Goal: Navigation & Orientation: Find specific page/section

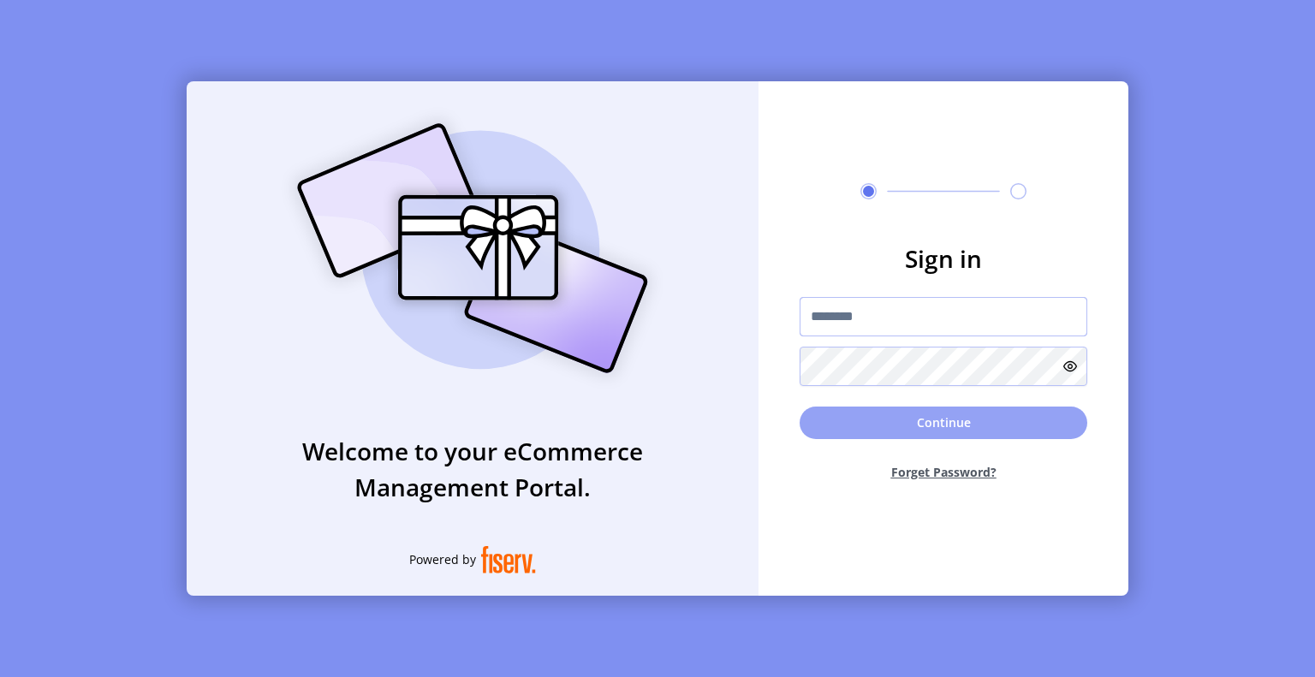
type input "**********"
click at [940, 426] on button "Continue" at bounding box center [944, 423] width 288 height 33
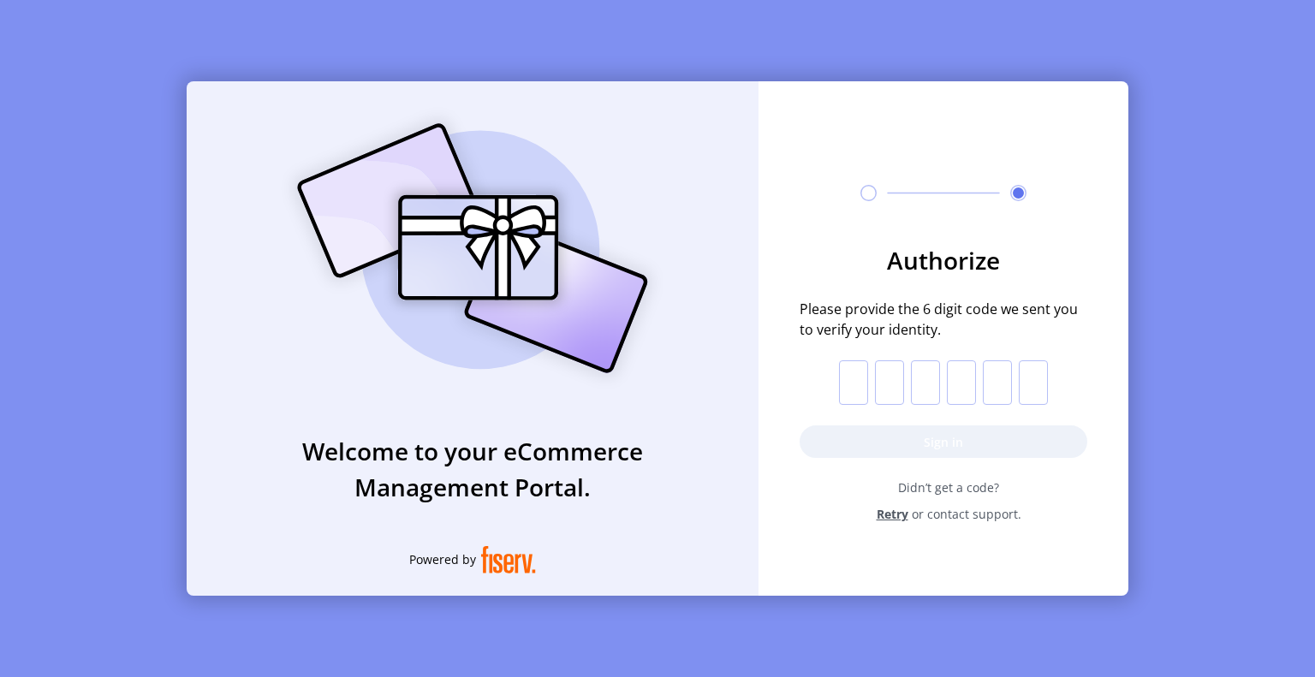
click at [853, 375] on input "text" at bounding box center [853, 382] width 29 height 45
paste input "*"
type input "*"
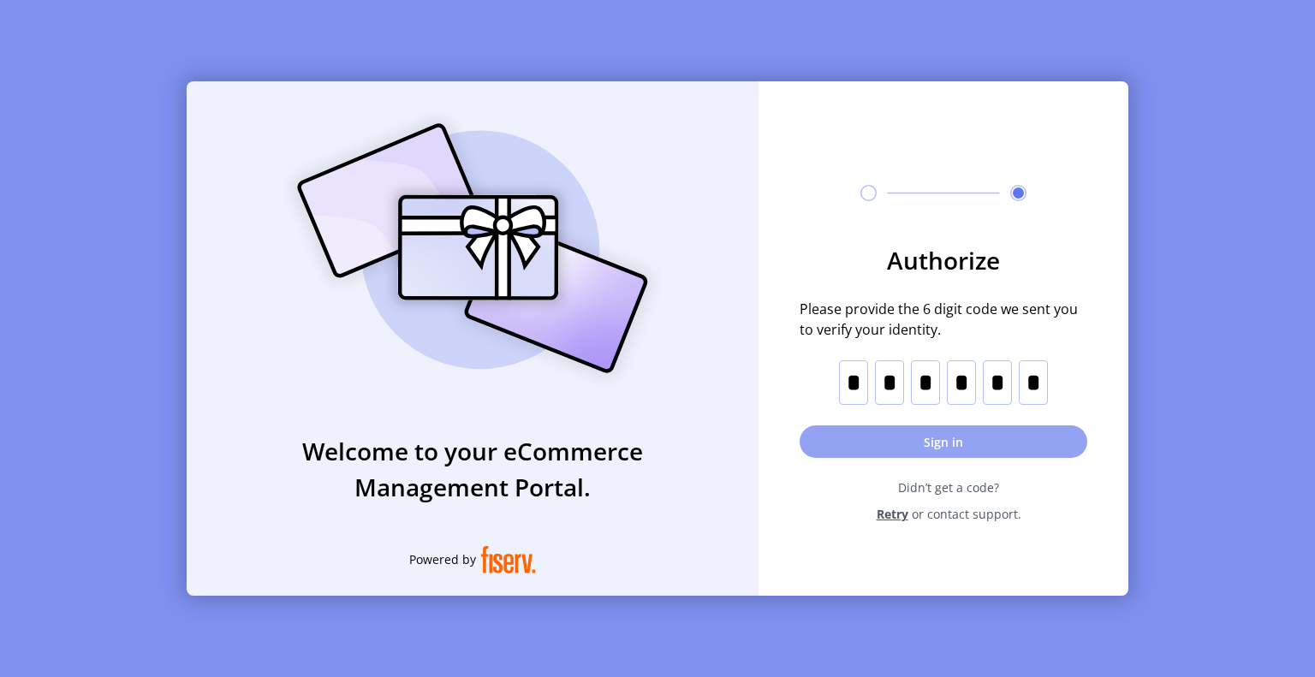
click at [873, 441] on button "Sign in" at bounding box center [944, 441] width 288 height 33
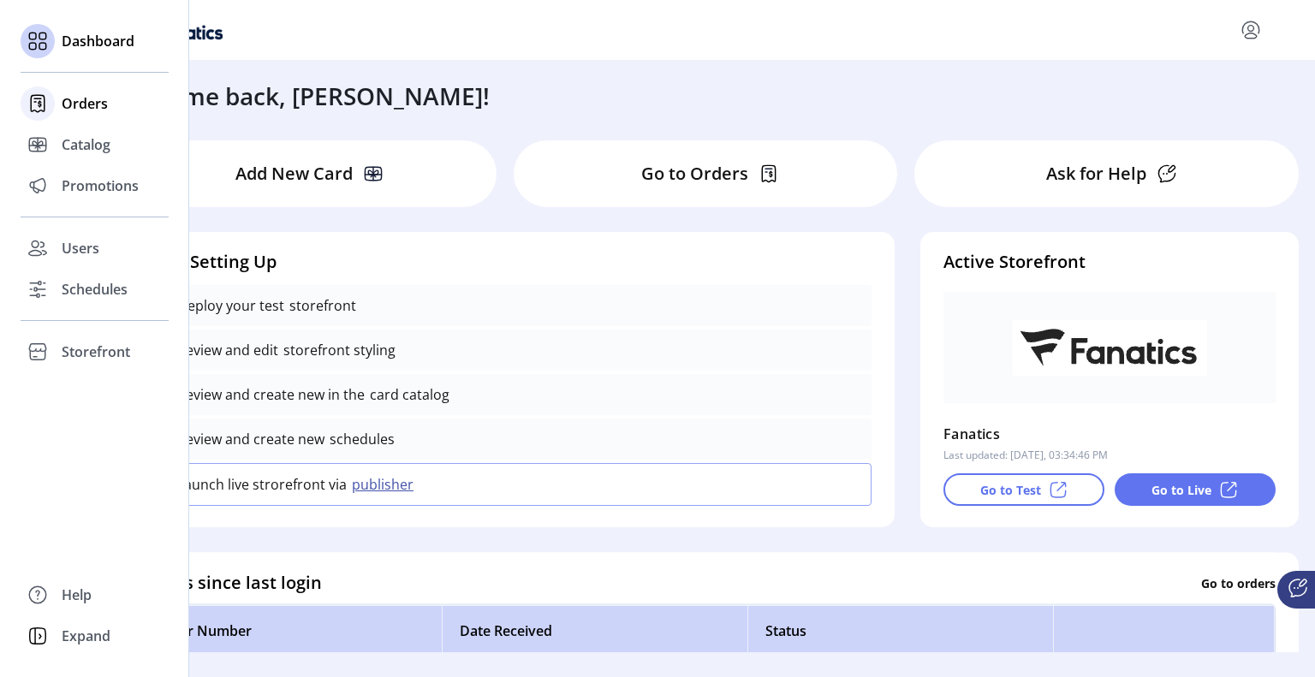
click at [51, 100] on icon at bounding box center [37, 103] width 27 height 27
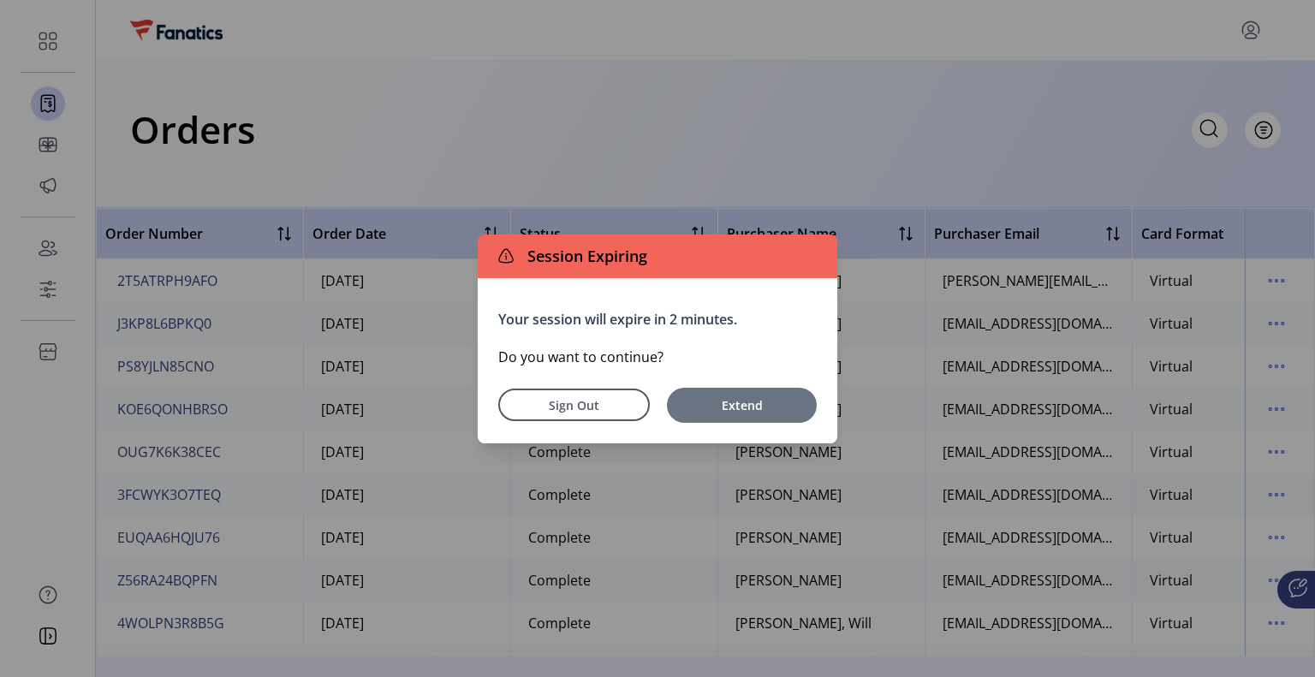
click at [719, 411] on span "Extend" at bounding box center [741, 405] width 133 height 18
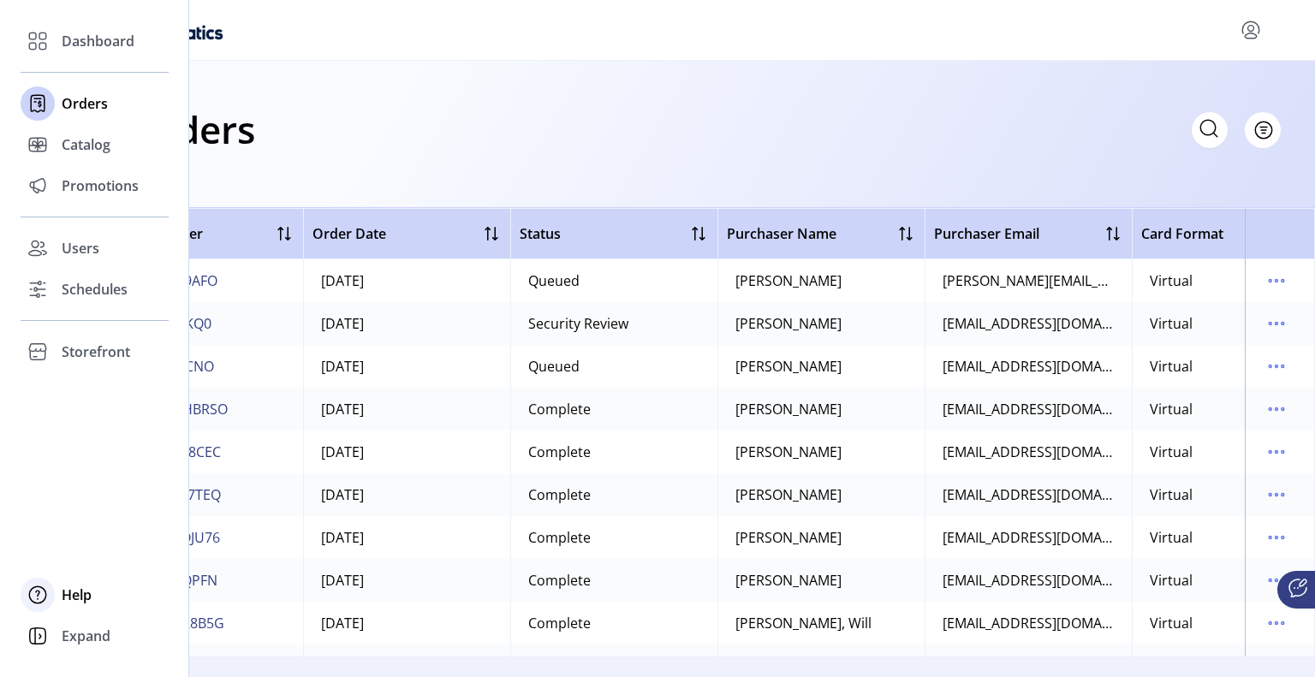
click at [56, 594] on div "Help" at bounding box center [95, 594] width 148 height 41
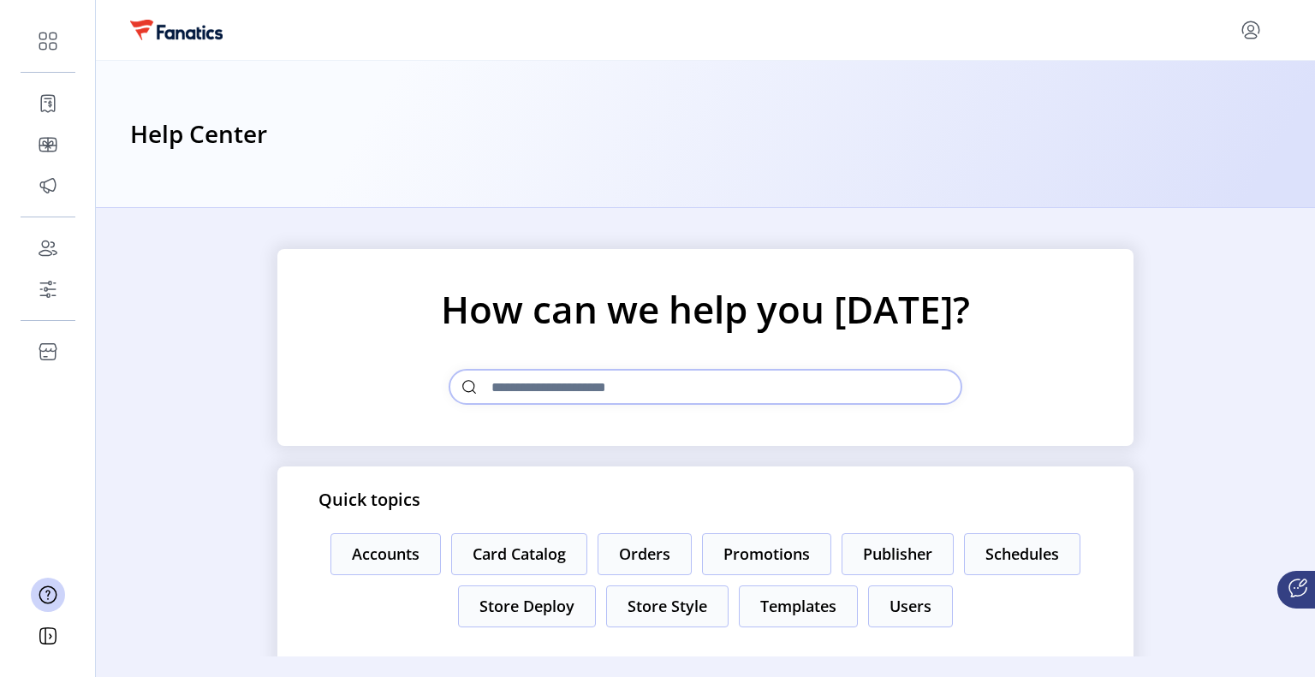
click at [1245, 37] on icon "menu" at bounding box center [1251, 35] width 12 height 5
click at [1139, 27] on div "Profile Sign Out" at bounding box center [705, 29] width 1151 height 27
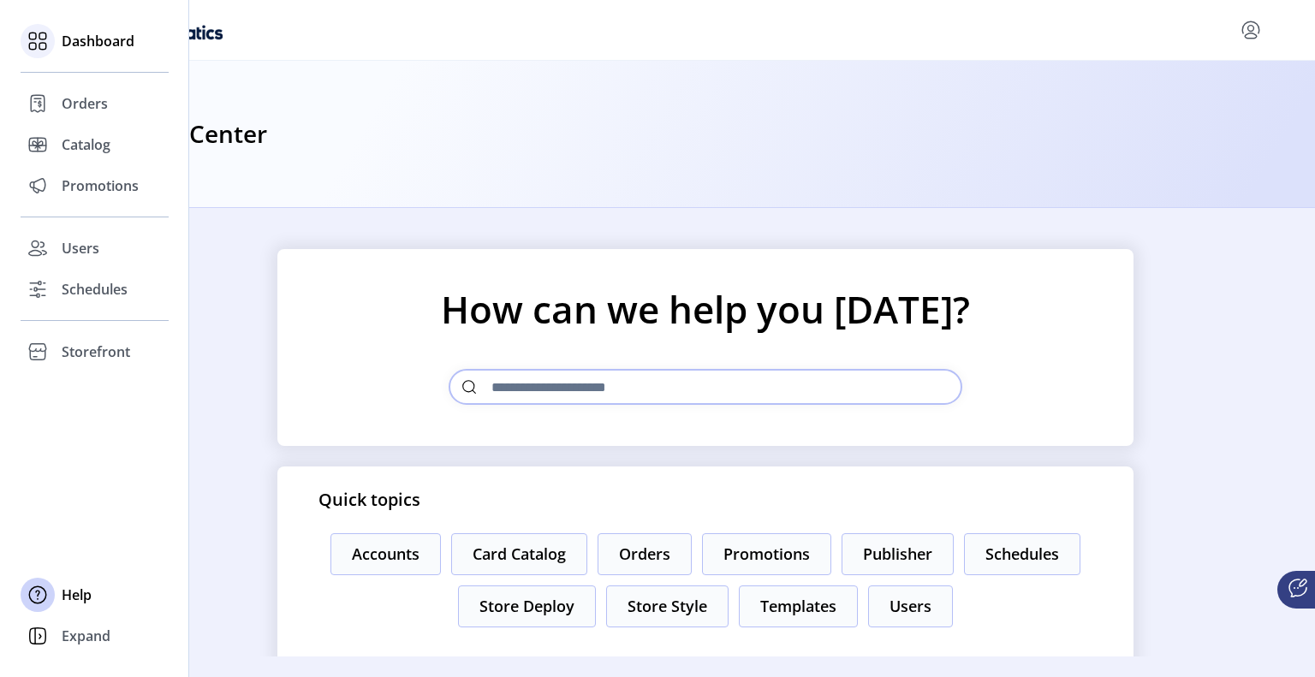
click at [51, 40] on div at bounding box center [38, 41] width 34 height 34
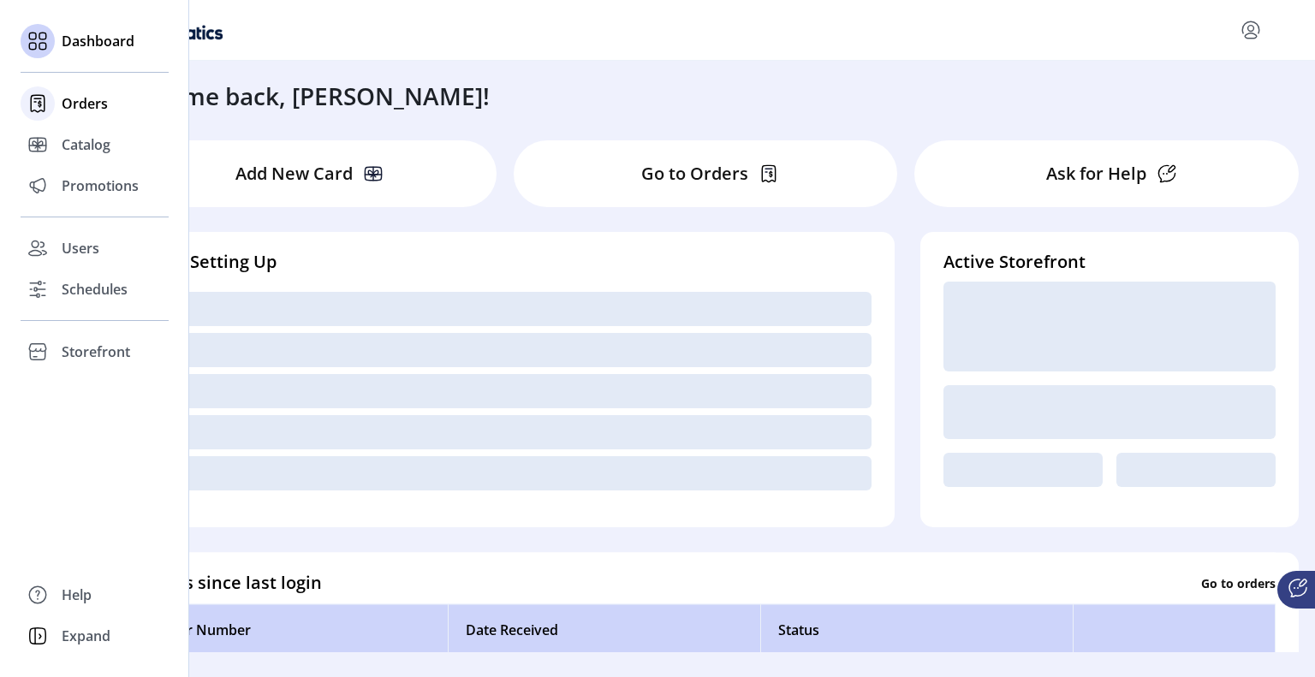
click at [56, 104] on div "Orders" at bounding box center [95, 103] width 148 height 41
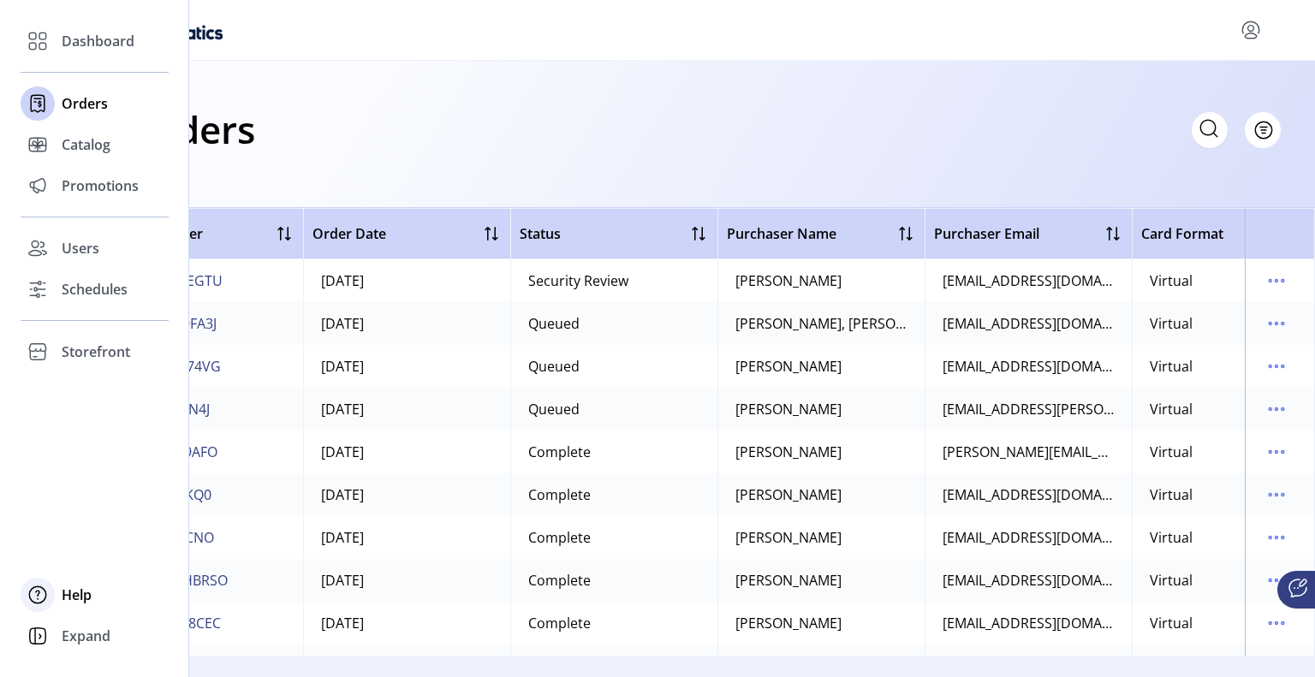
click at [80, 593] on span "Help" at bounding box center [77, 595] width 30 height 21
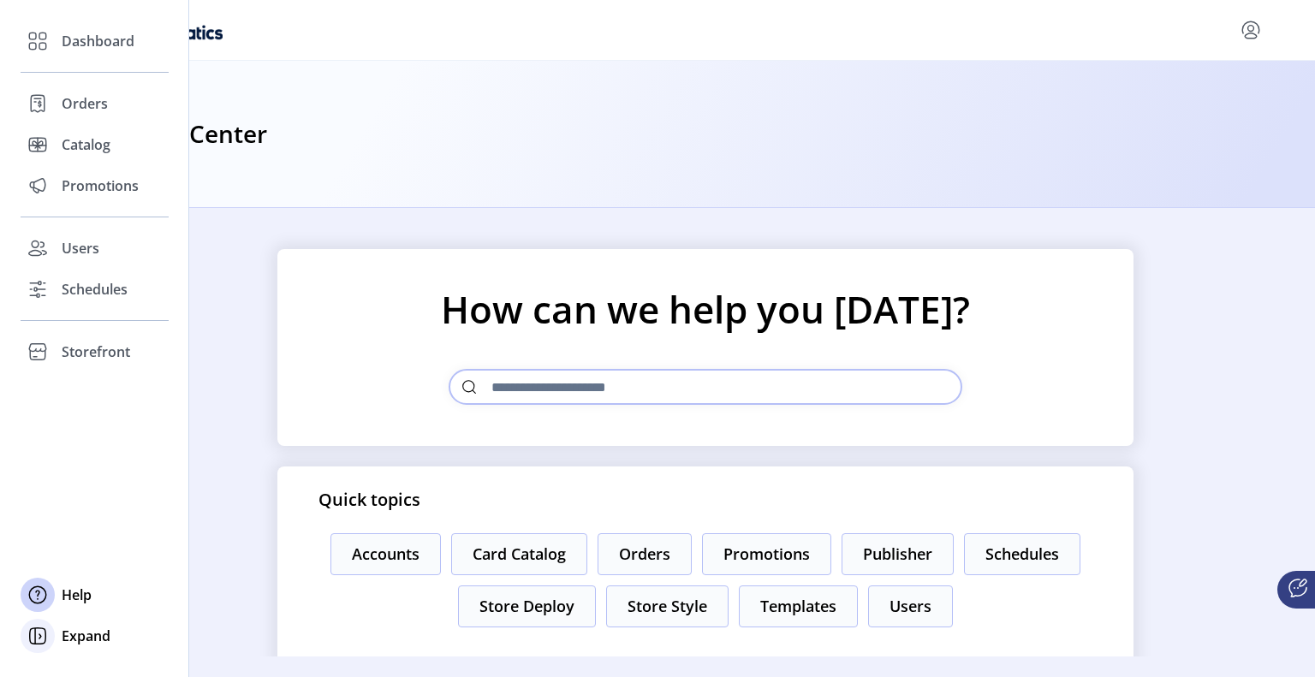
click at [31, 638] on icon at bounding box center [37, 635] width 27 height 27
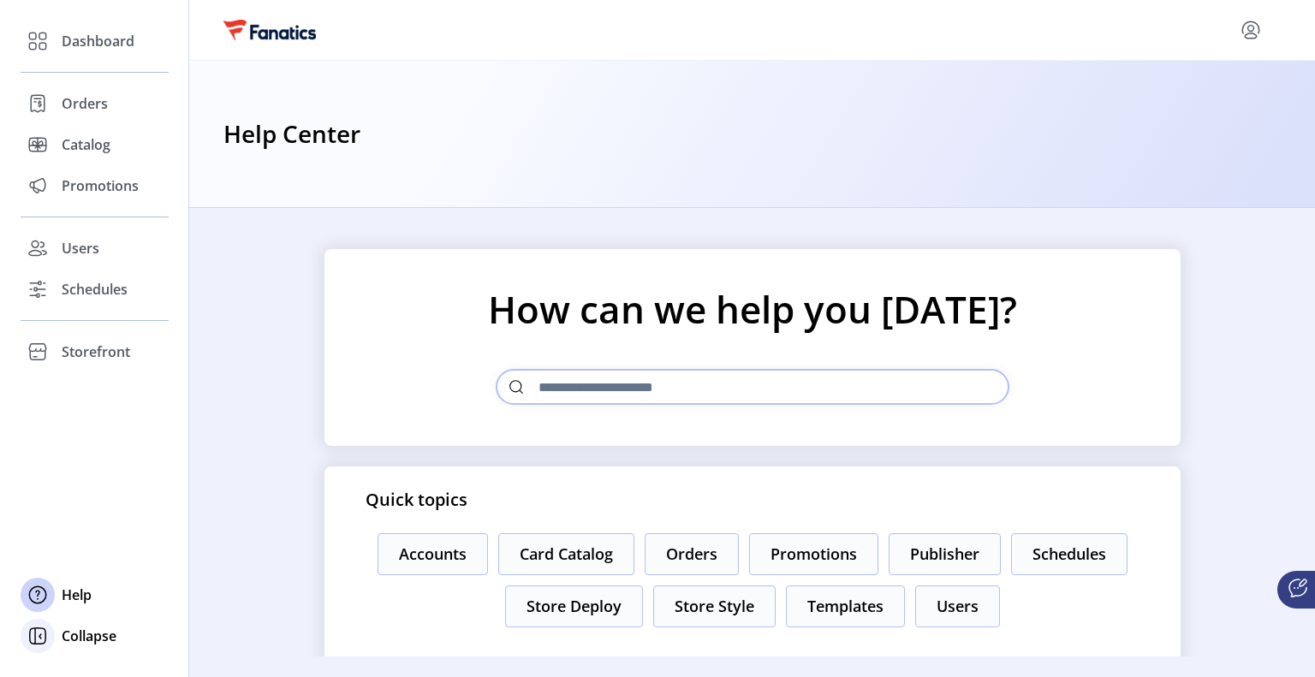
click at [33, 636] on icon at bounding box center [37, 635] width 27 height 27
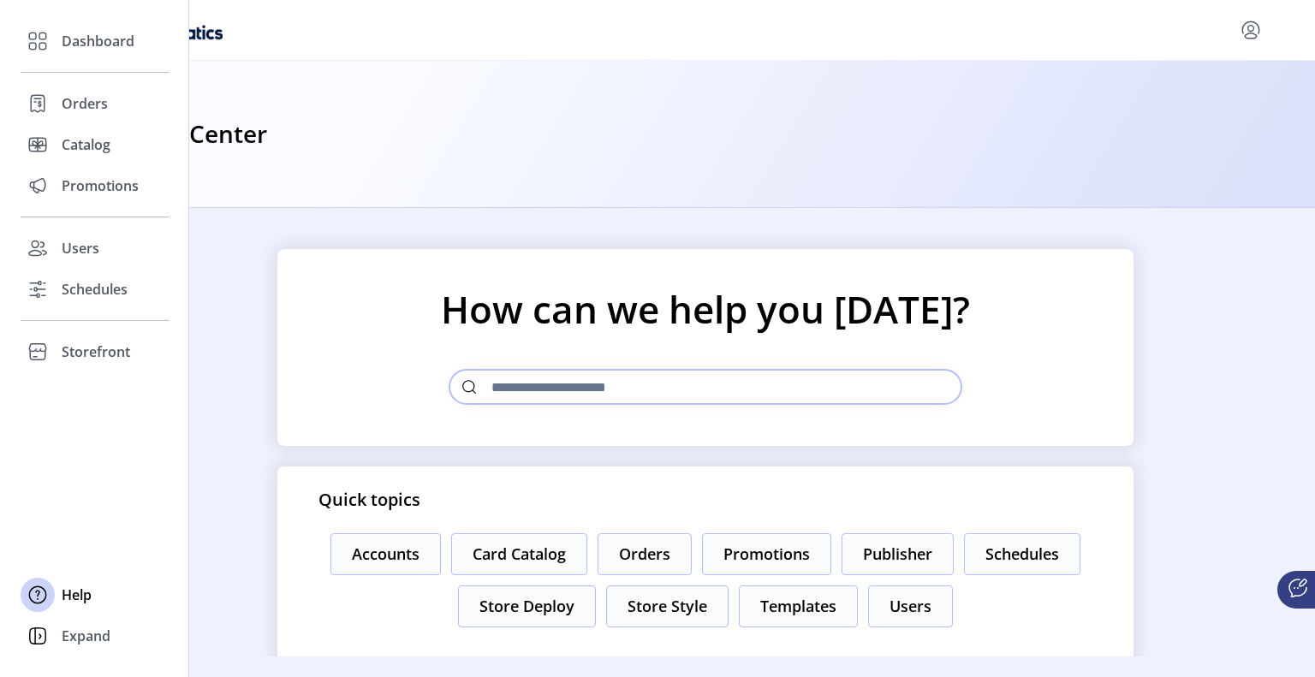
click at [33, 636] on icon at bounding box center [37, 635] width 27 height 27
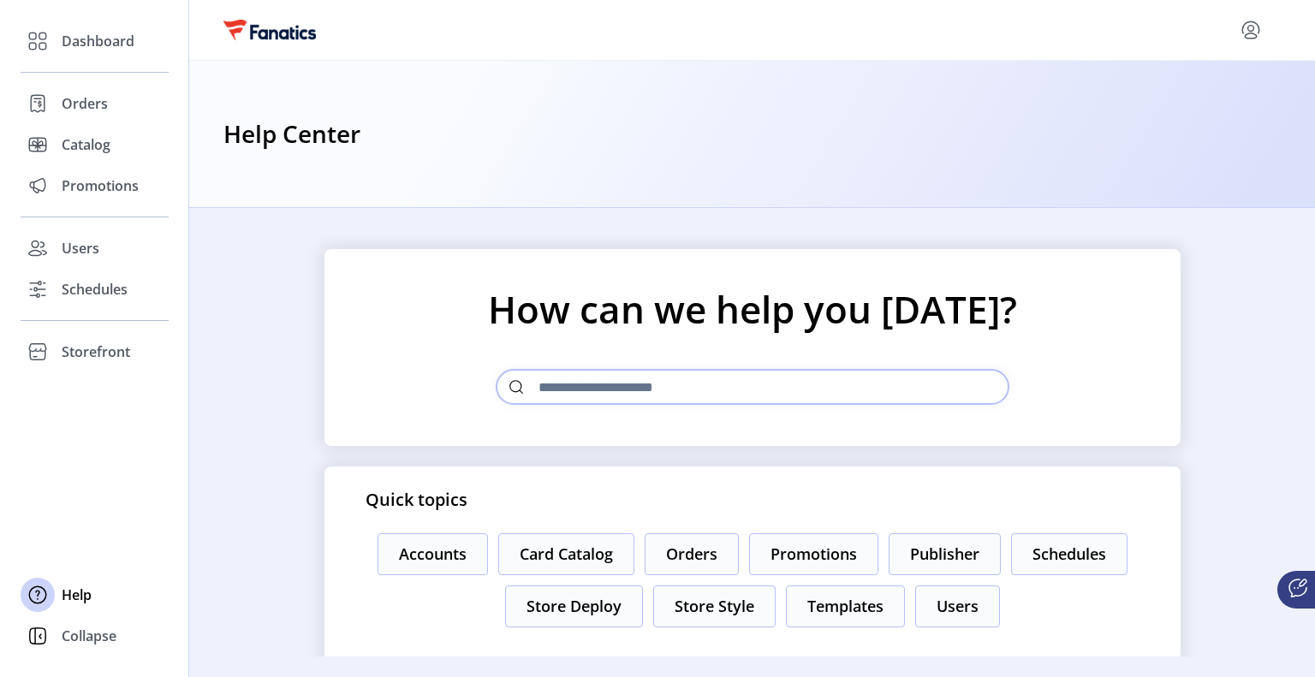
click at [33, 636] on icon at bounding box center [37, 635] width 27 height 27
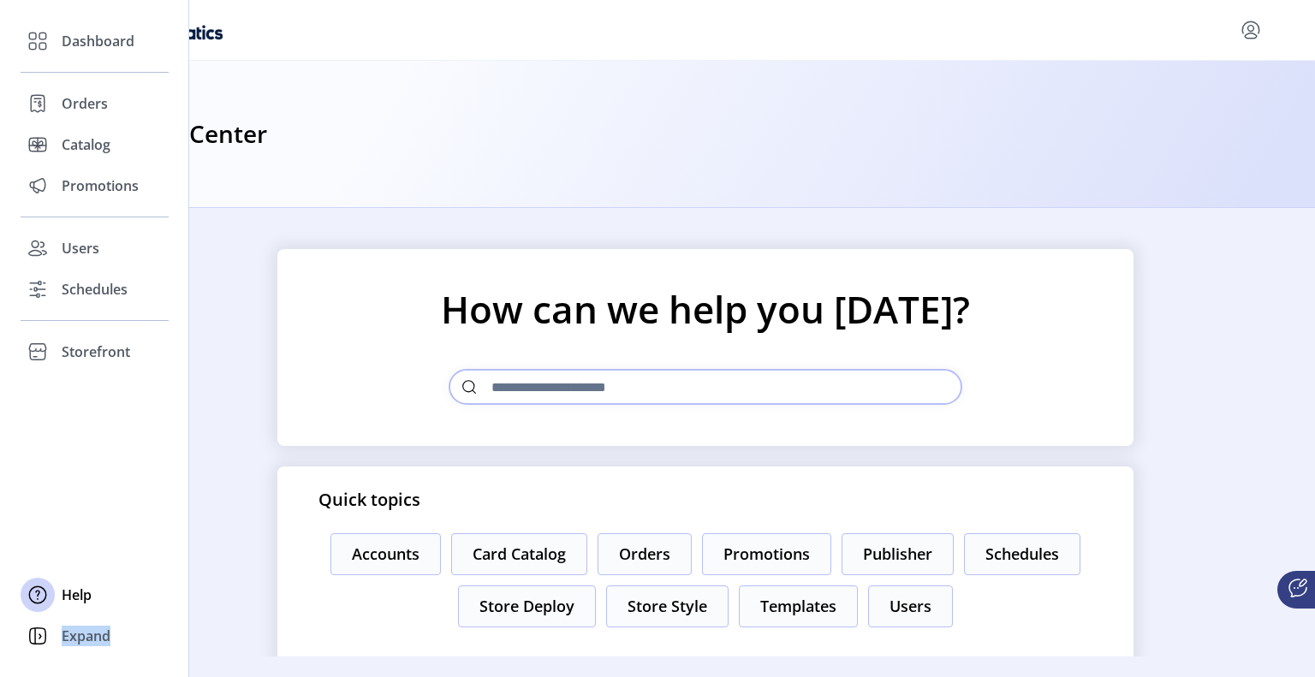
click at [33, 636] on icon at bounding box center [37, 635] width 27 height 27
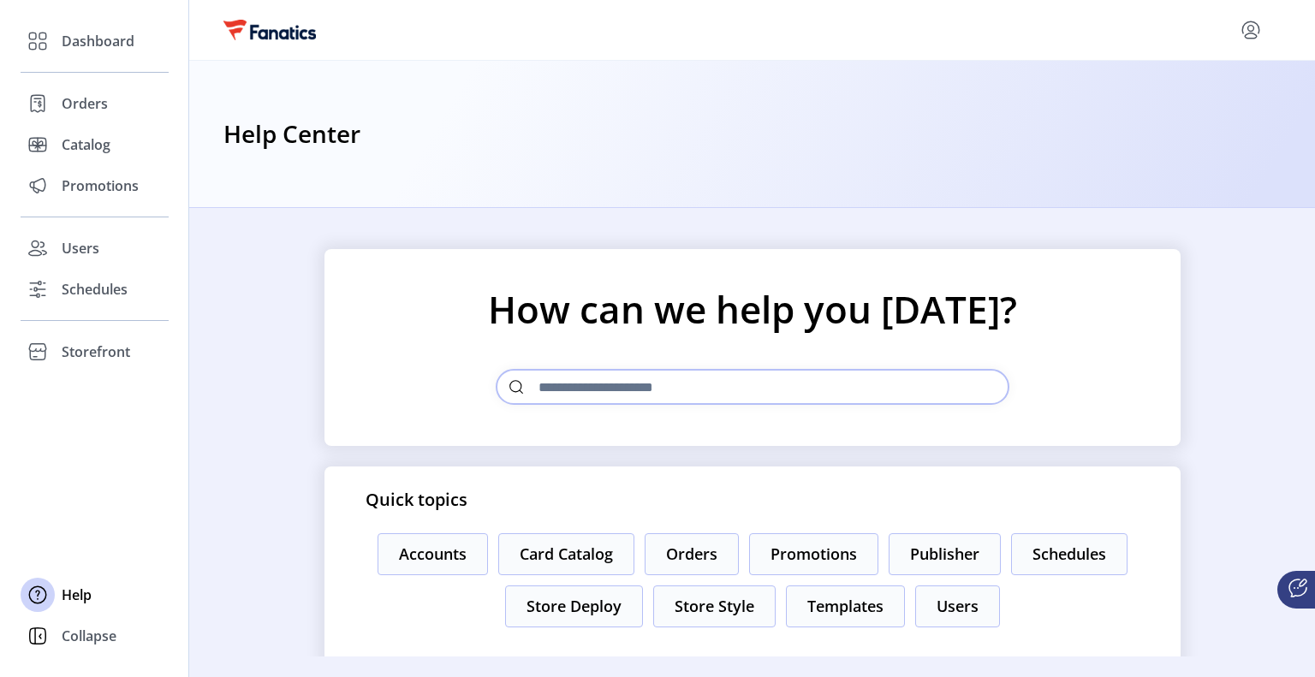
click at [92, 534] on div "Dashboard Orders Catalog Promotions Users Schedules Storefront Configuration St…" at bounding box center [94, 338] width 189 height 677
click at [68, 244] on span "Users" at bounding box center [81, 248] width 38 height 21
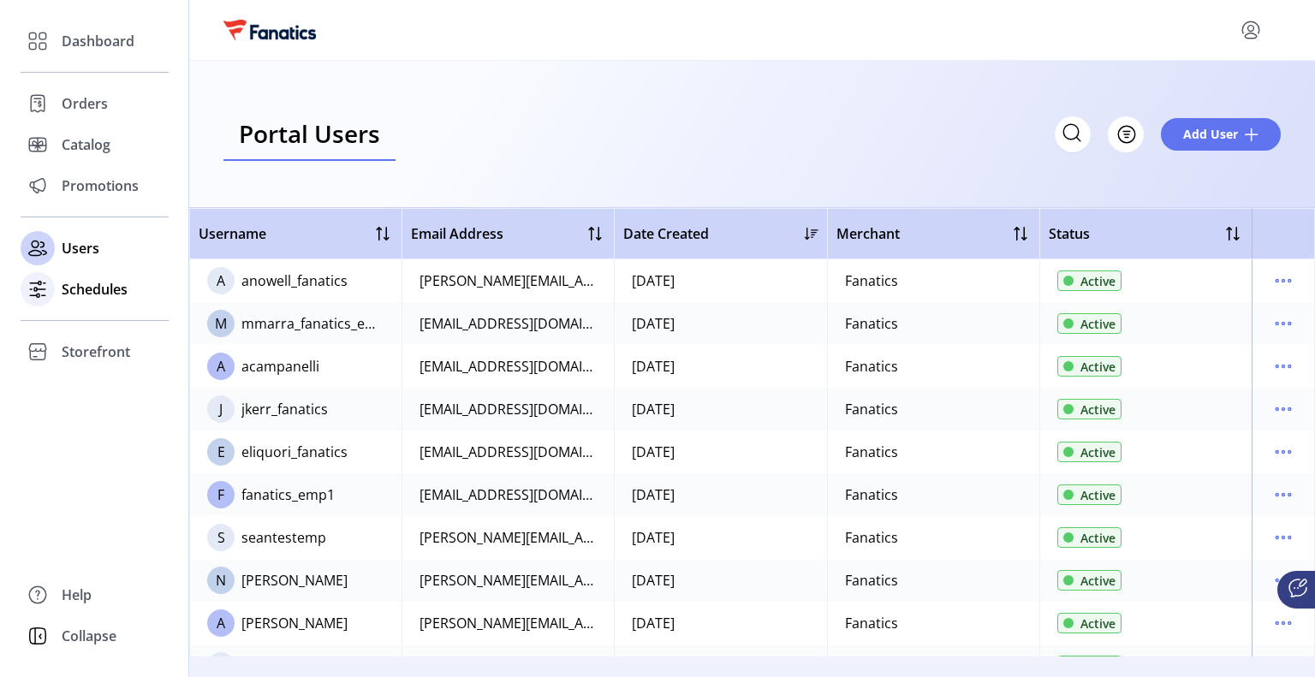
click at [50, 285] on icon at bounding box center [37, 289] width 27 height 27
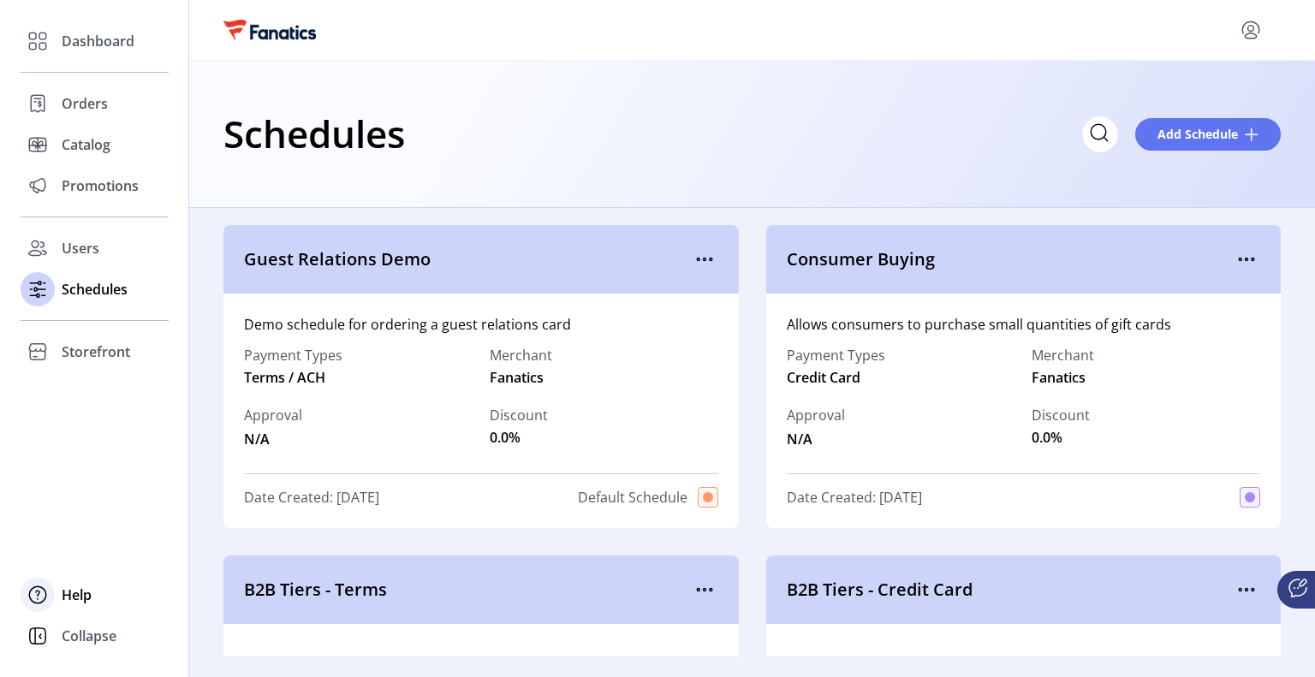
click at [89, 589] on span "Help" at bounding box center [77, 595] width 30 height 21
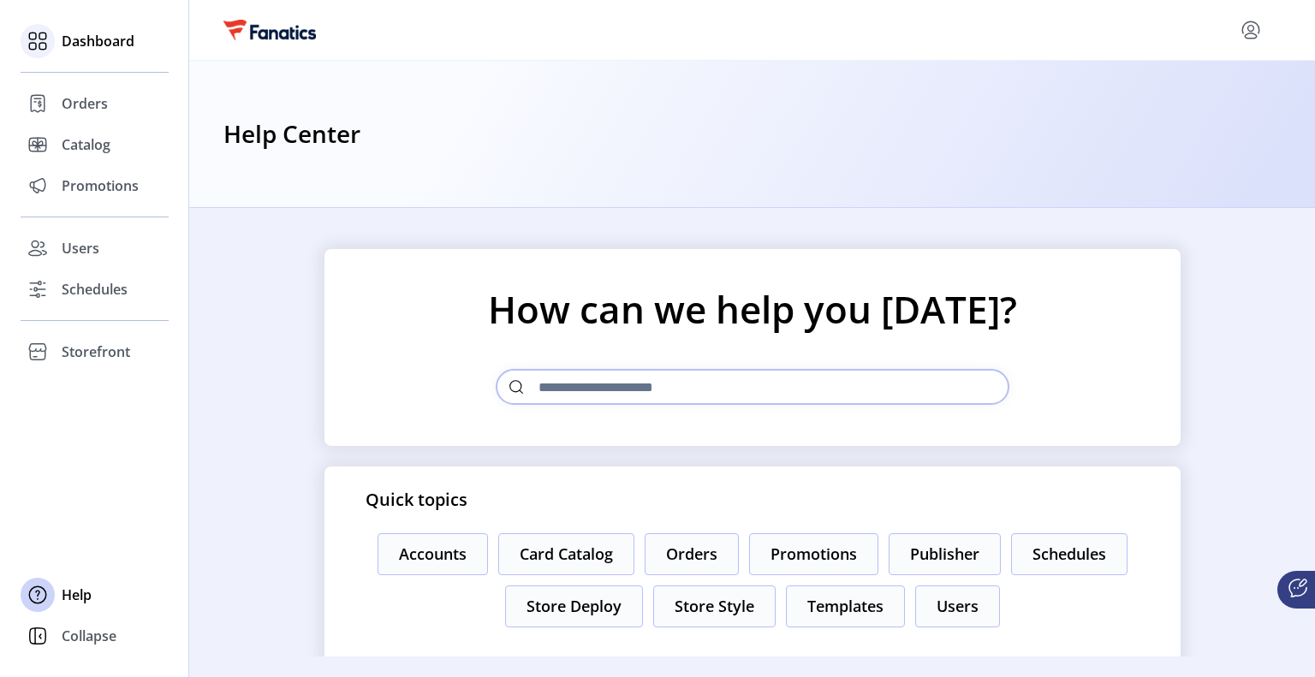
click at [79, 47] on span "Dashboard" at bounding box center [98, 41] width 73 height 21
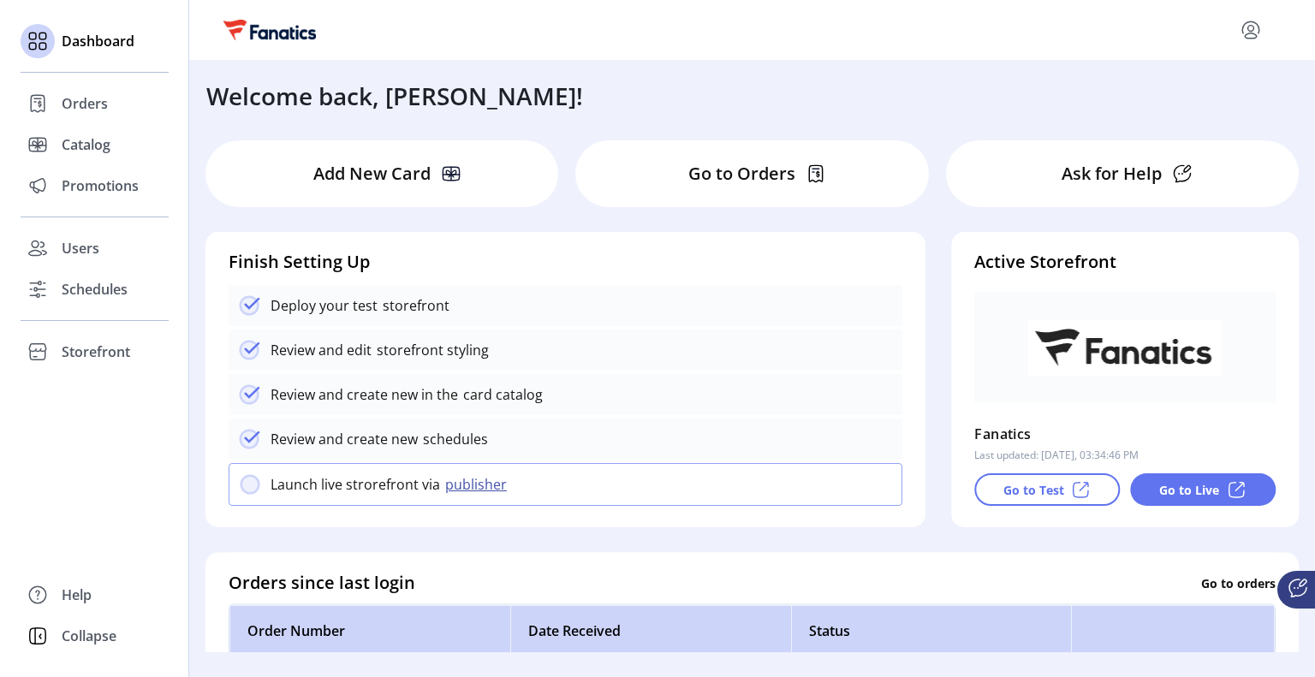
click at [1115, 181] on p "Ask for Help" at bounding box center [1112, 174] width 100 height 26
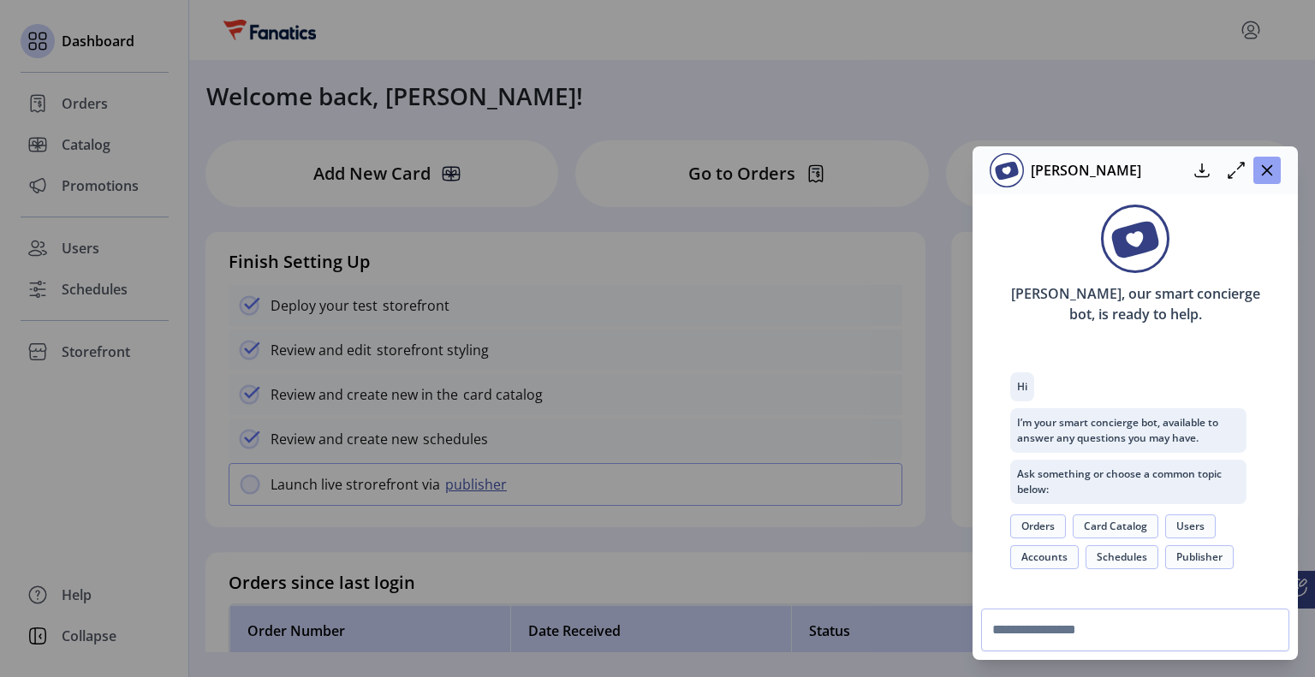
click at [1266, 166] on icon "button" at bounding box center [1267, 171] width 14 height 14
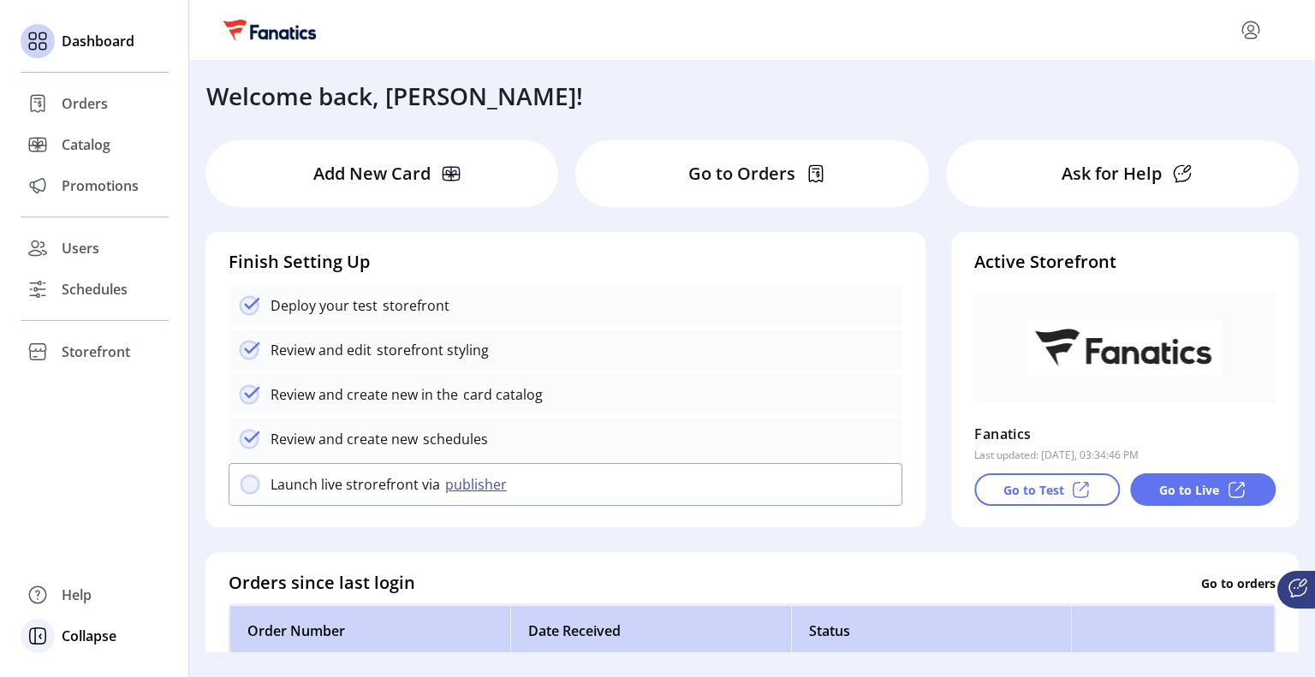
click at [66, 633] on span "Collapse" at bounding box center [89, 636] width 55 height 21
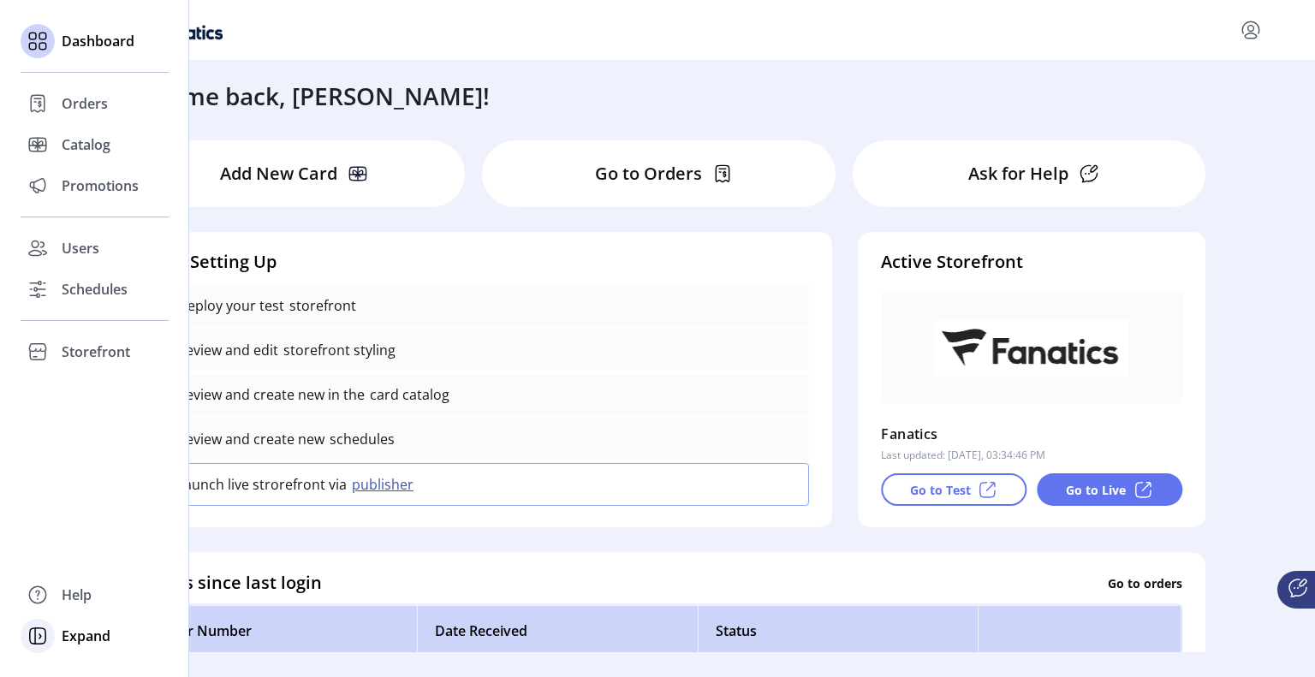
click at [64, 636] on span "Expand" at bounding box center [86, 636] width 49 height 21
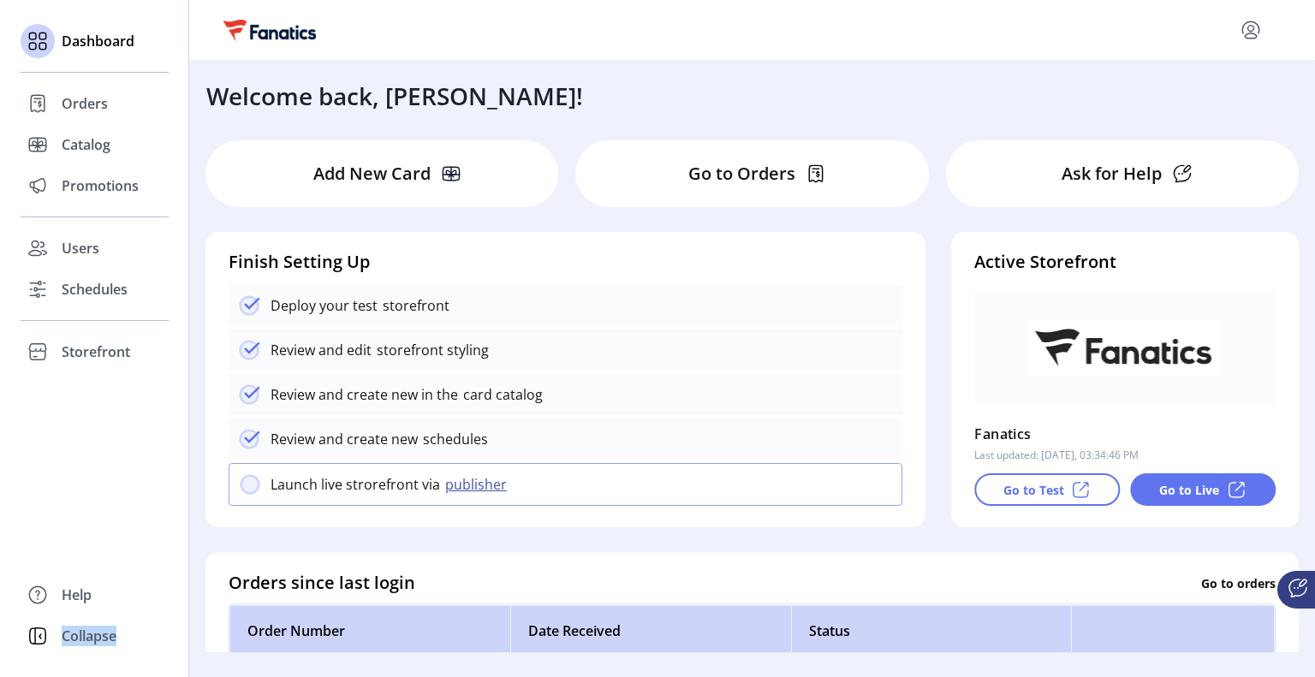
click at [64, 636] on span "Collapse" at bounding box center [89, 636] width 55 height 21
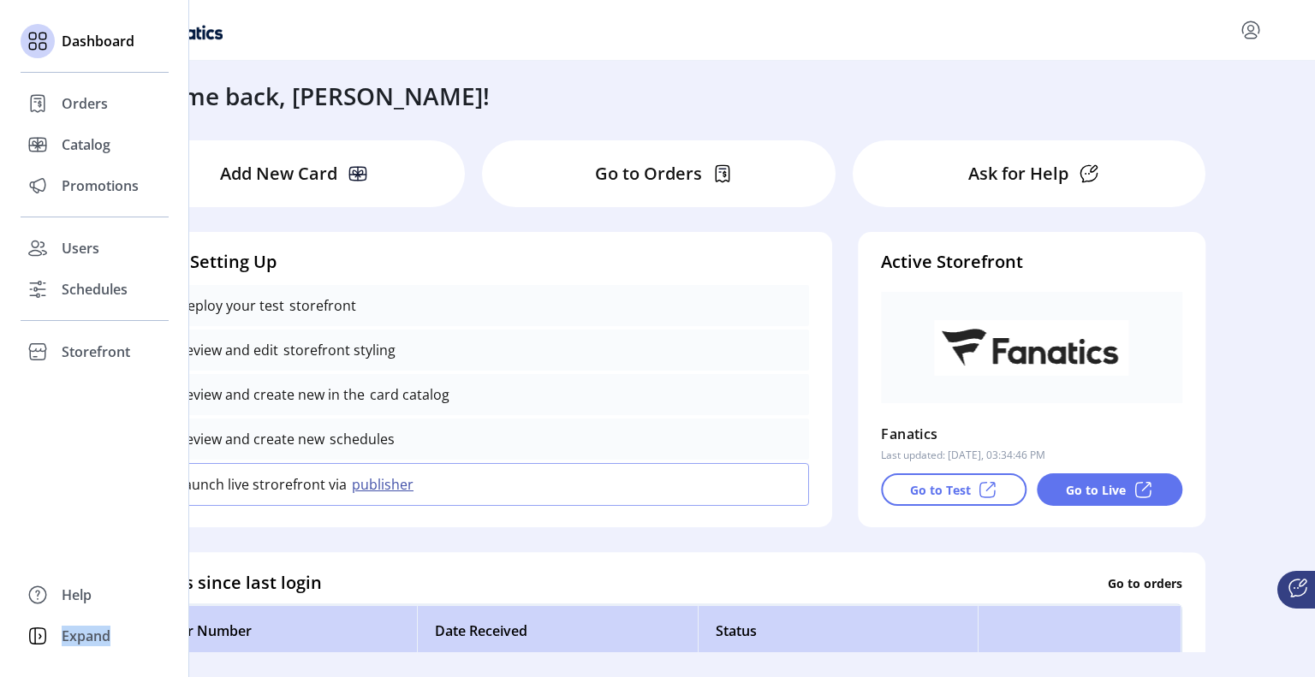
click at [64, 636] on span "Expand" at bounding box center [86, 636] width 49 height 21
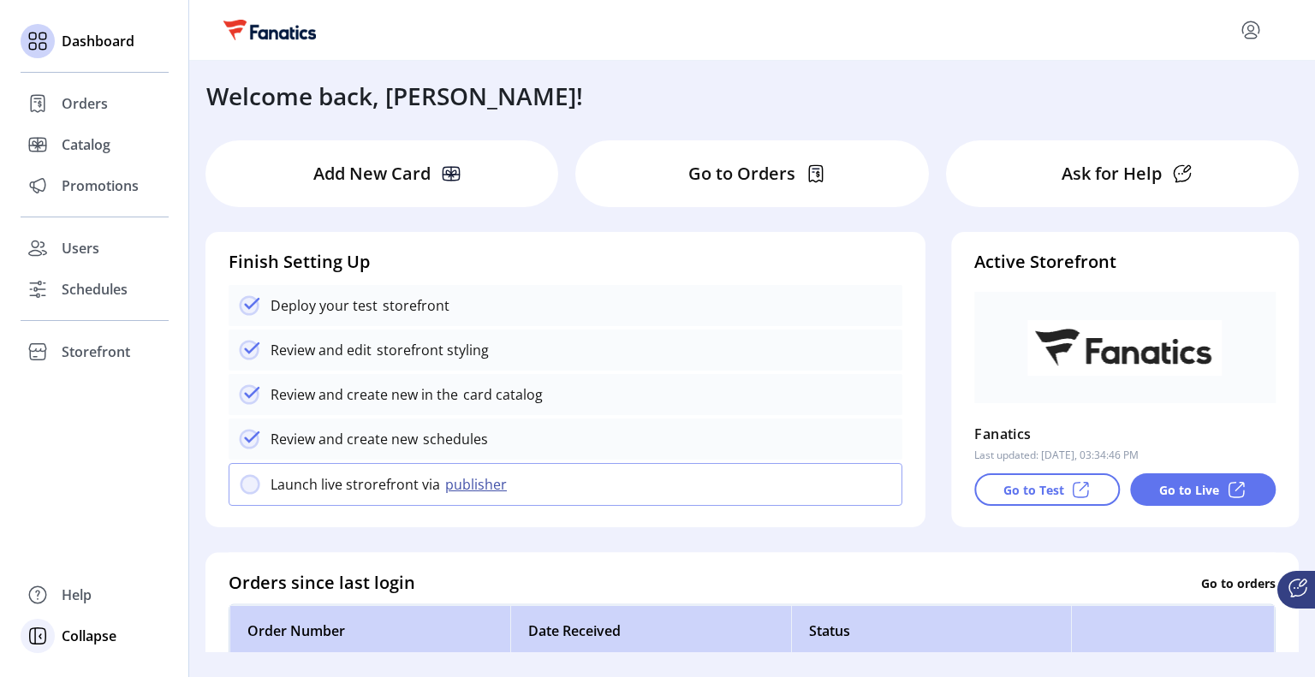
click at [68, 641] on span "Collapse" at bounding box center [89, 636] width 55 height 21
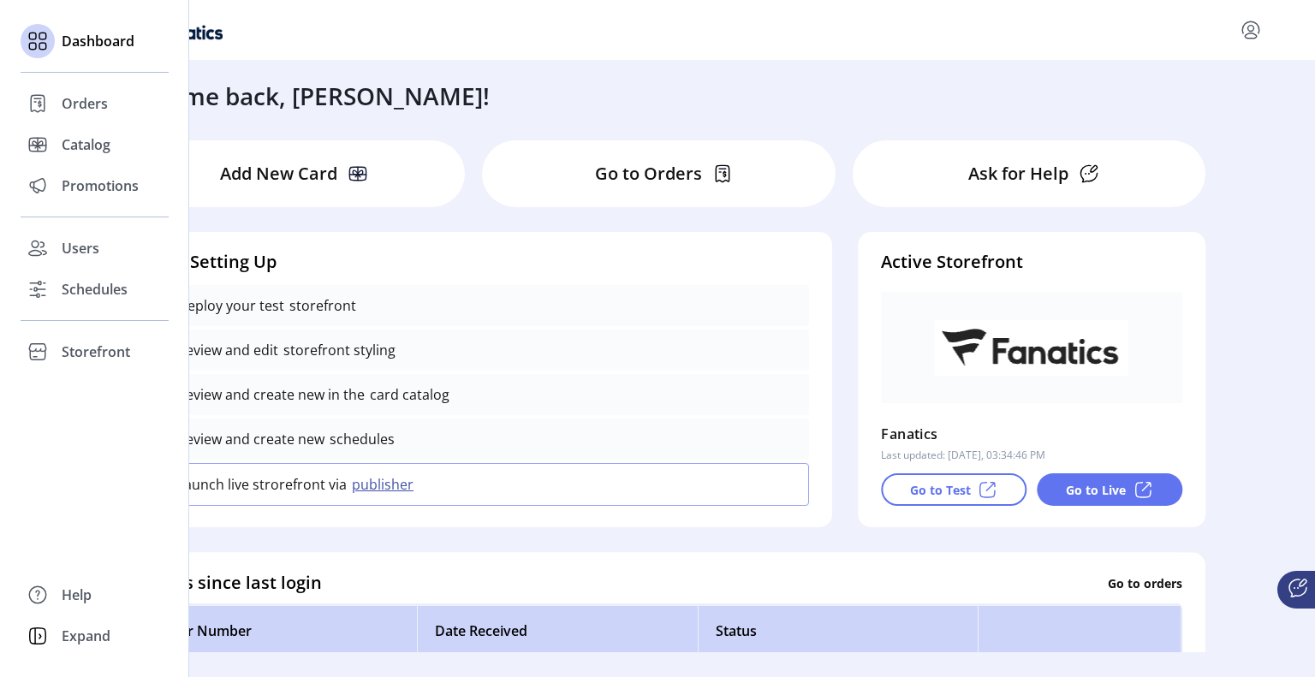
click at [68, 641] on span "Expand" at bounding box center [86, 636] width 49 height 21
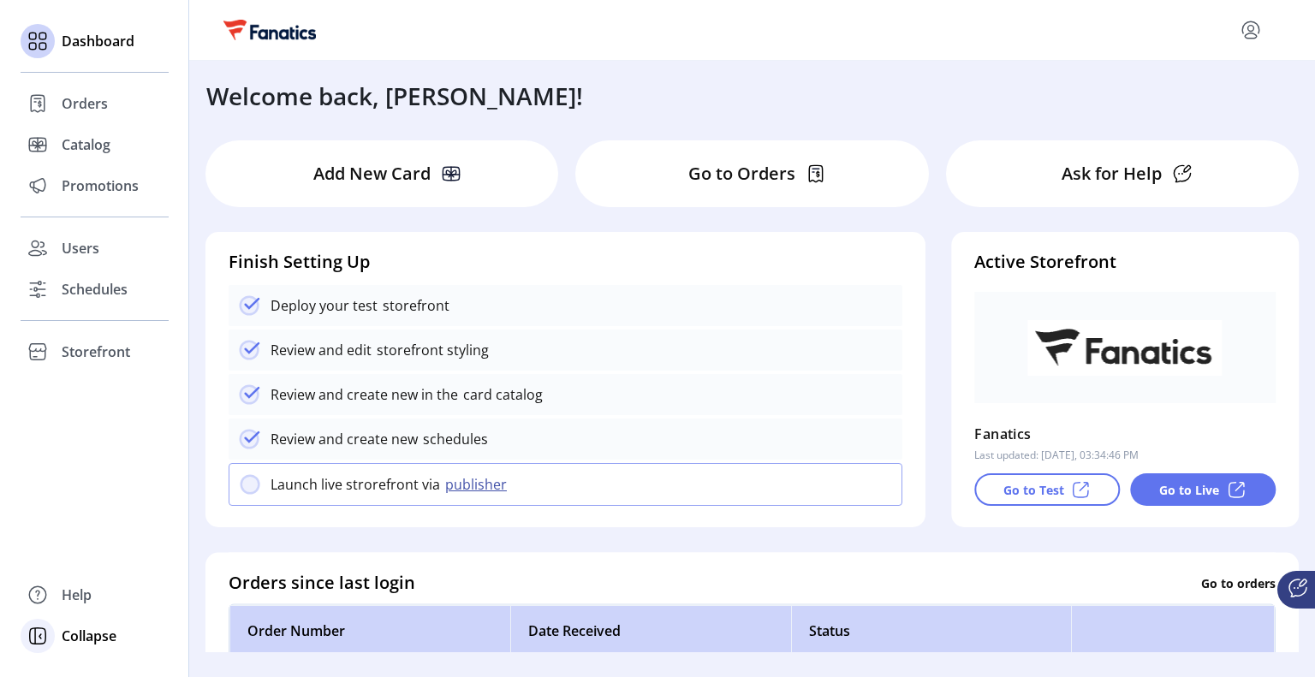
click at [69, 639] on span "Collapse" at bounding box center [89, 636] width 55 height 21
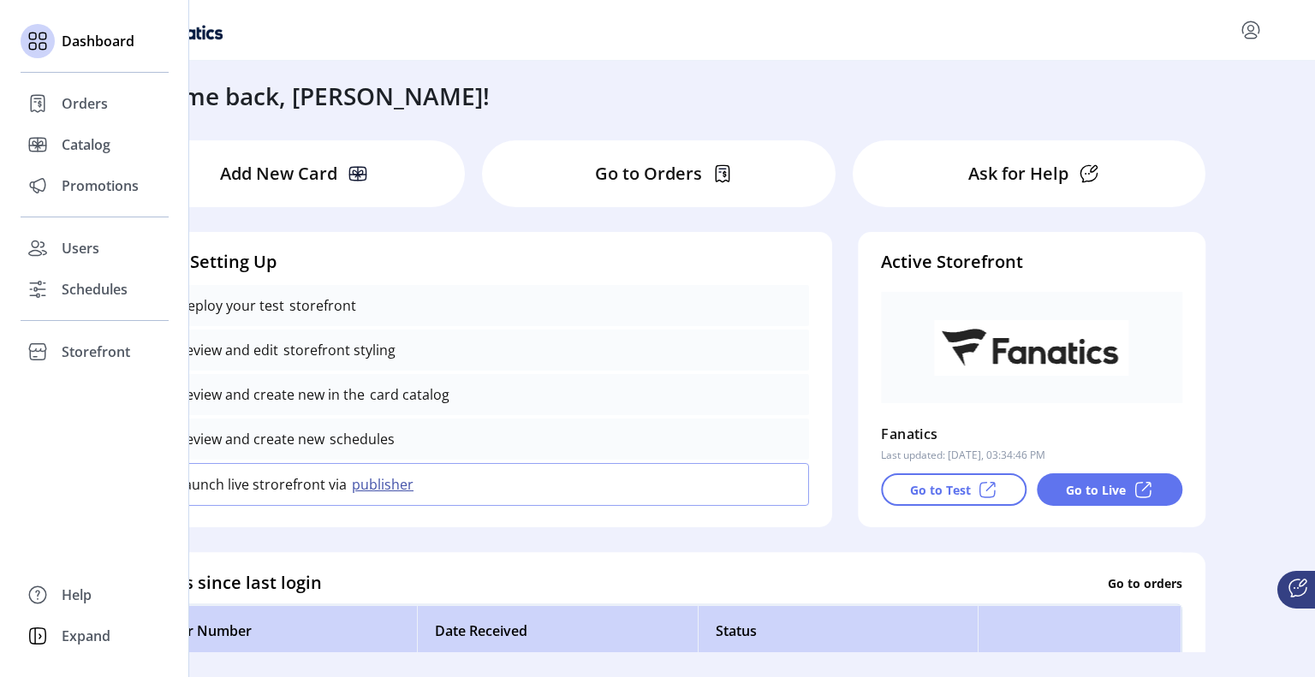
click at [69, 639] on span "Expand" at bounding box center [86, 636] width 49 height 21
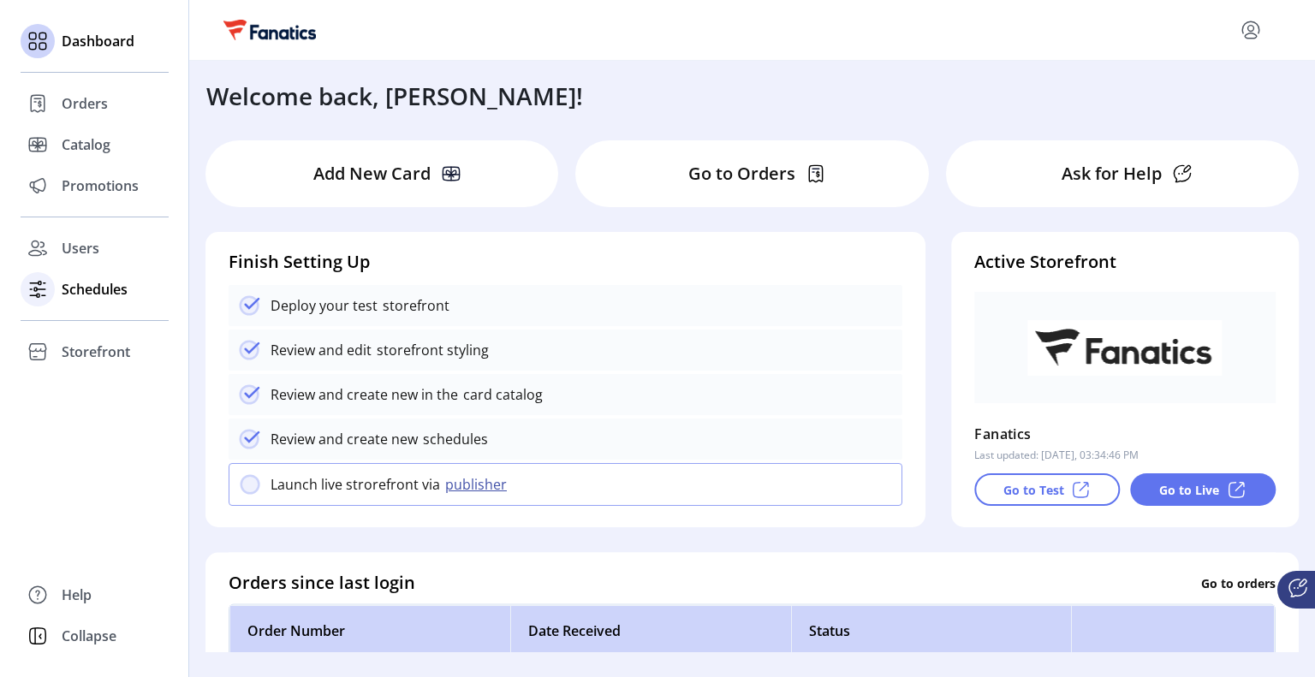
click at [88, 299] on span "Schedules" at bounding box center [95, 289] width 66 height 21
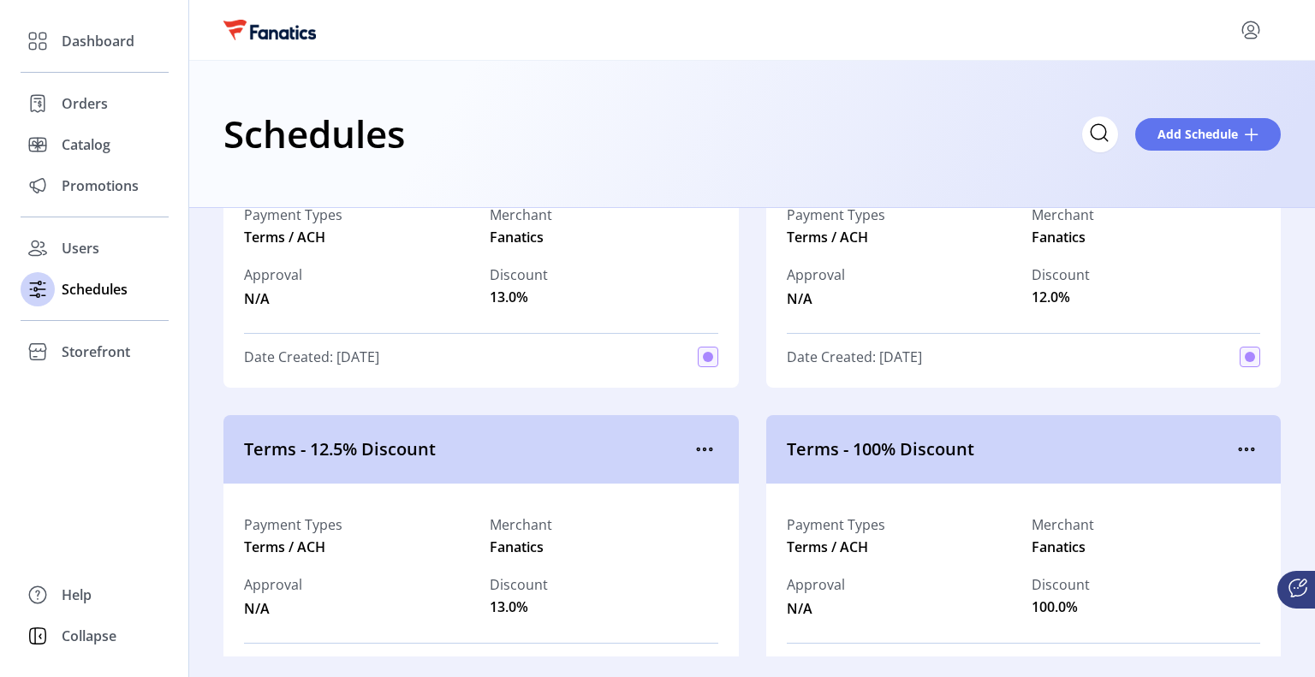
scroll to position [7869, 0]
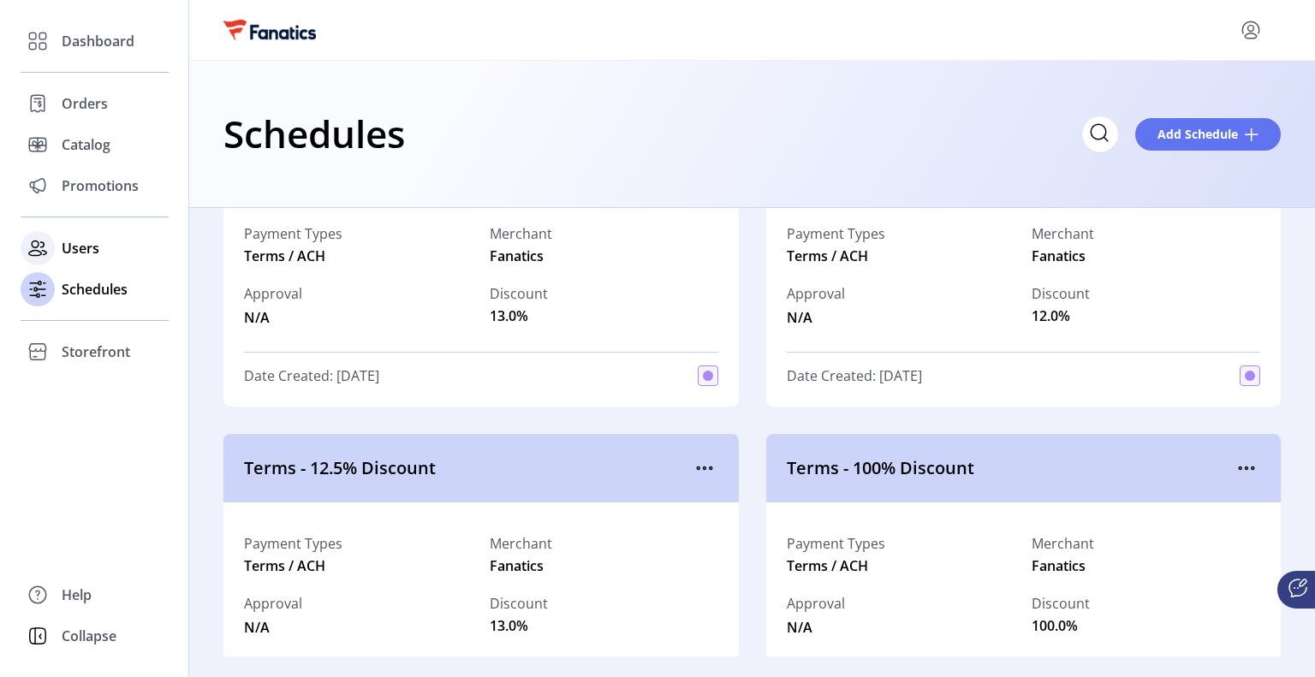
click at [58, 252] on div "Users" at bounding box center [95, 248] width 148 height 41
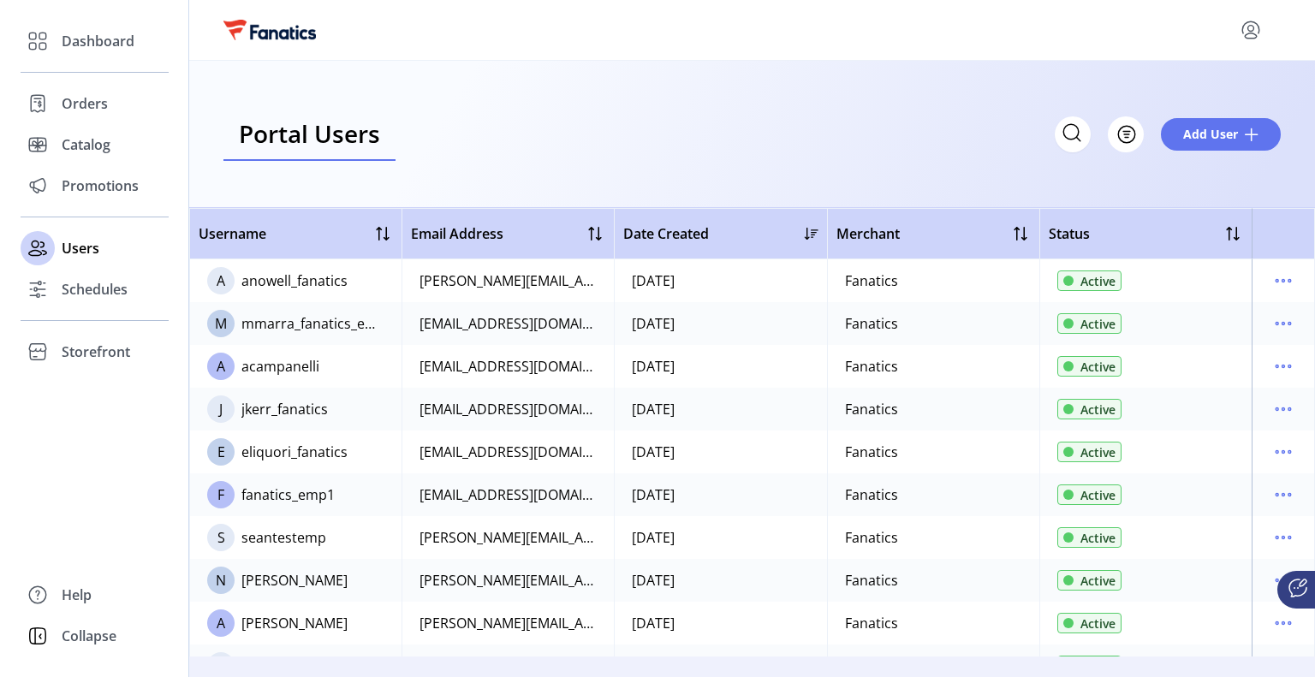
click at [1246, 31] on icon "menu" at bounding box center [1250, 29] width 27 height 27
click at [1151, 68] on span "Profile" at bounding box center [1189, 70] width 128 height 14
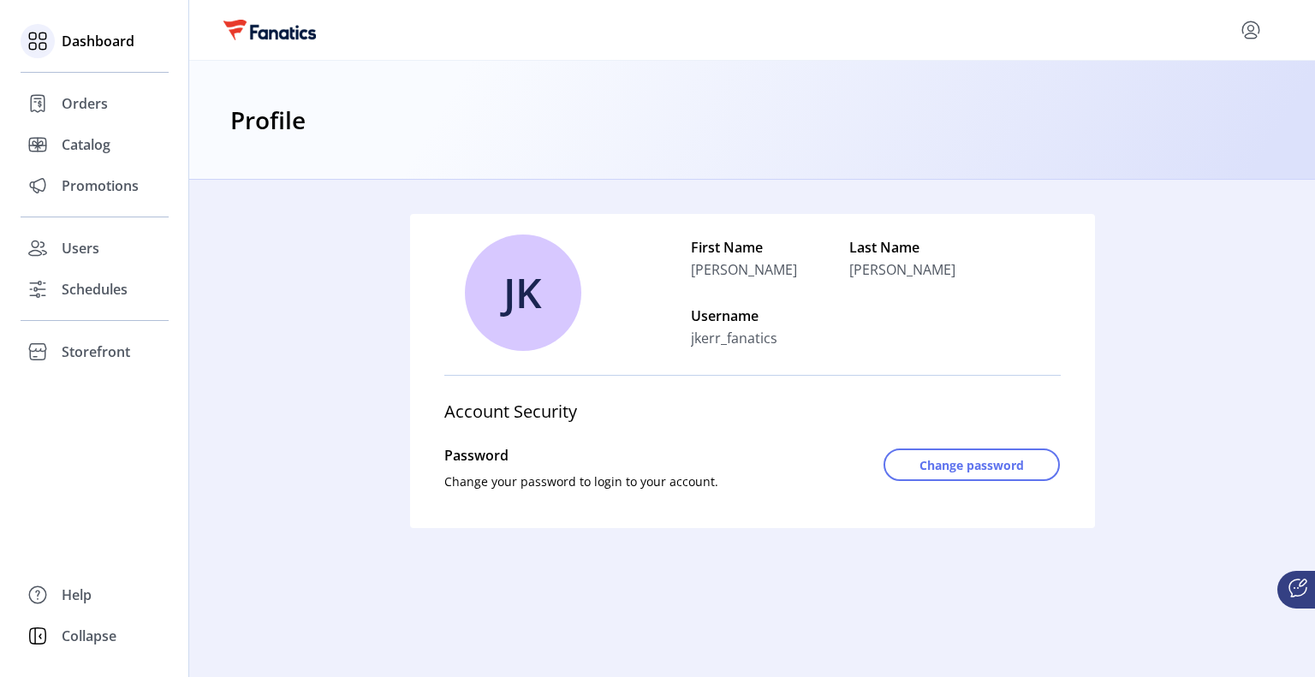
click at [80, 39] on span "Dashboard" at bounding box center [98, 41] width 73 height 21
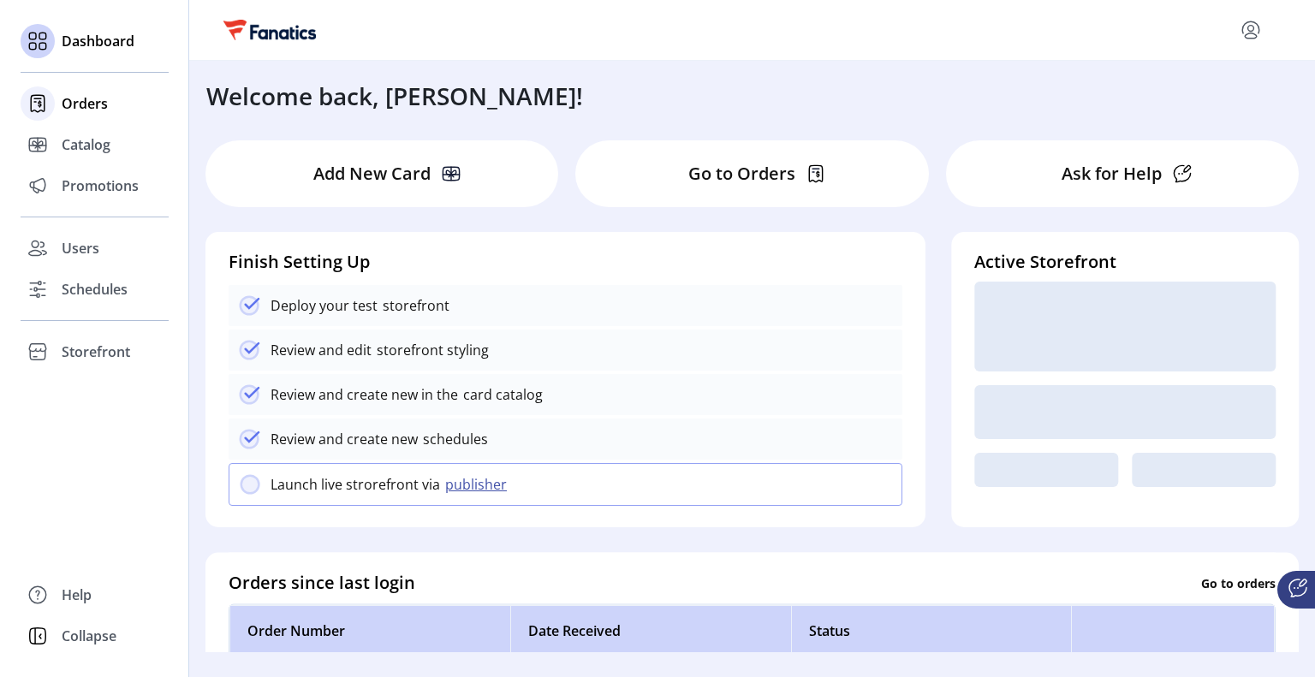
click at [81, 106] on span "Orders" at bounding box center [85, 103] width 46 height 21
